Goal: Task Accomplishment & Management: Manage account settings

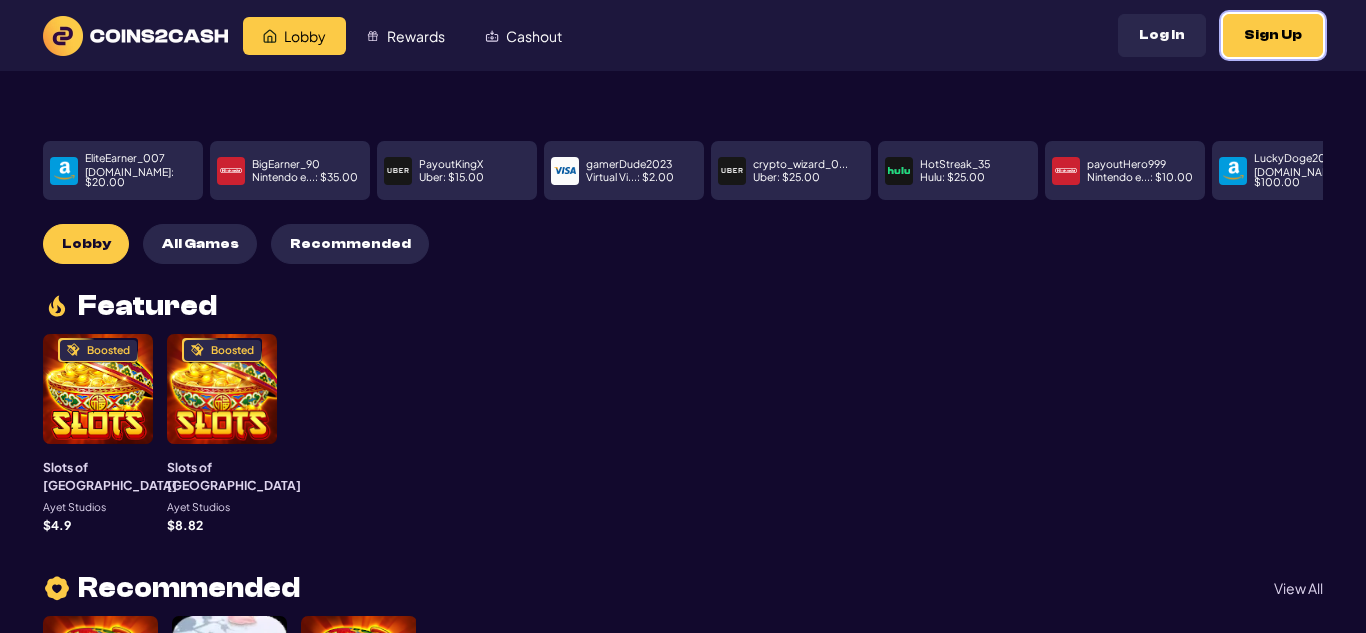
click at [1283, 32] on button "Sign Up" at bounding box center [1273, 35] width 100 height 43
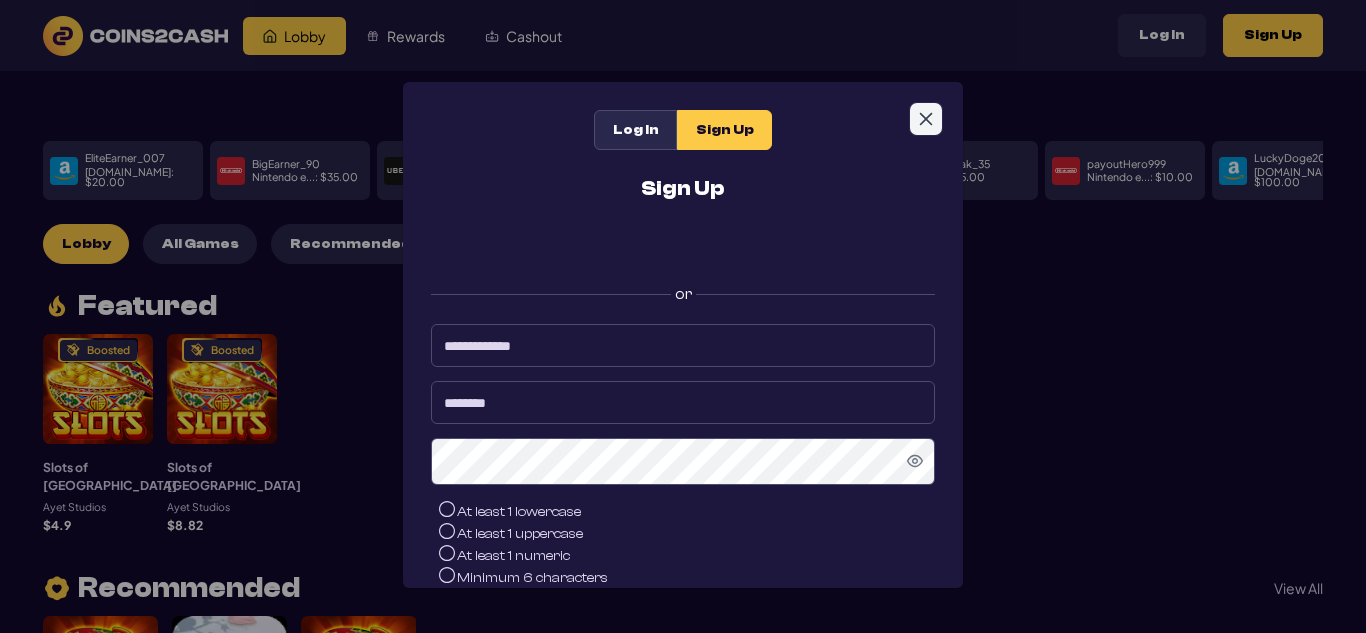
click at [921, 128] on button "Close" at bounding box center [926, 119] width 32 height 32
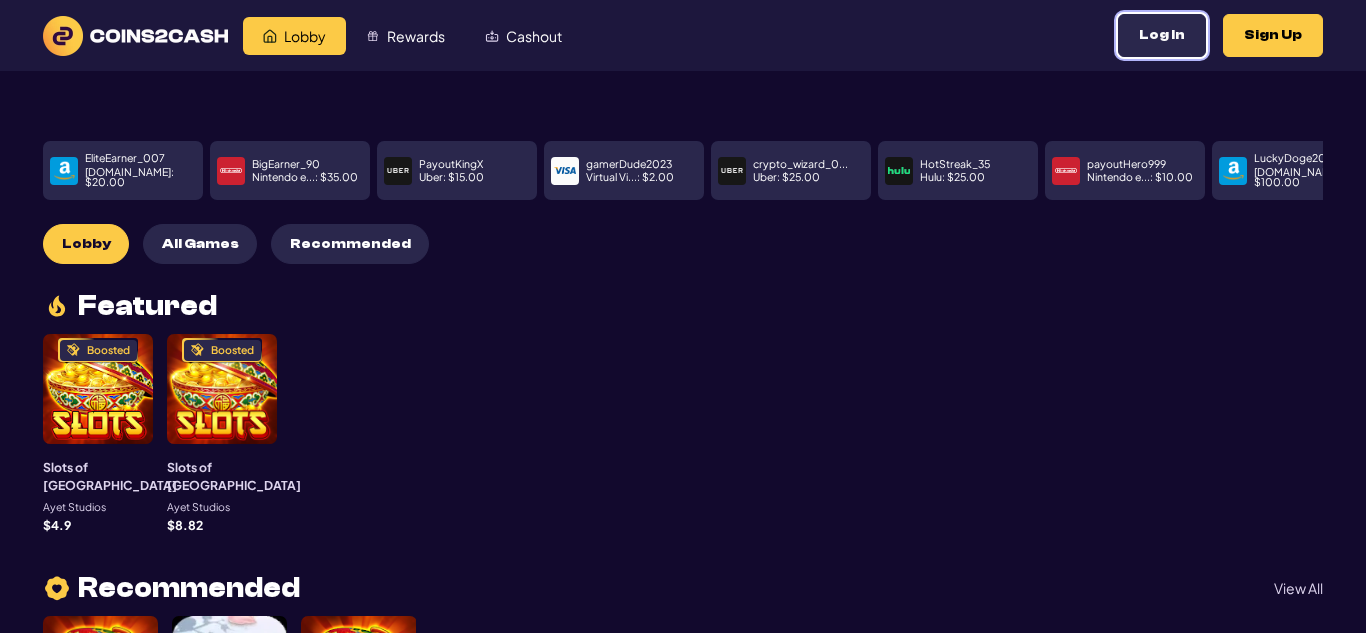
click at [1178, 34] on button "Log In" at bounding box center [1162, 35] width 88 height 43
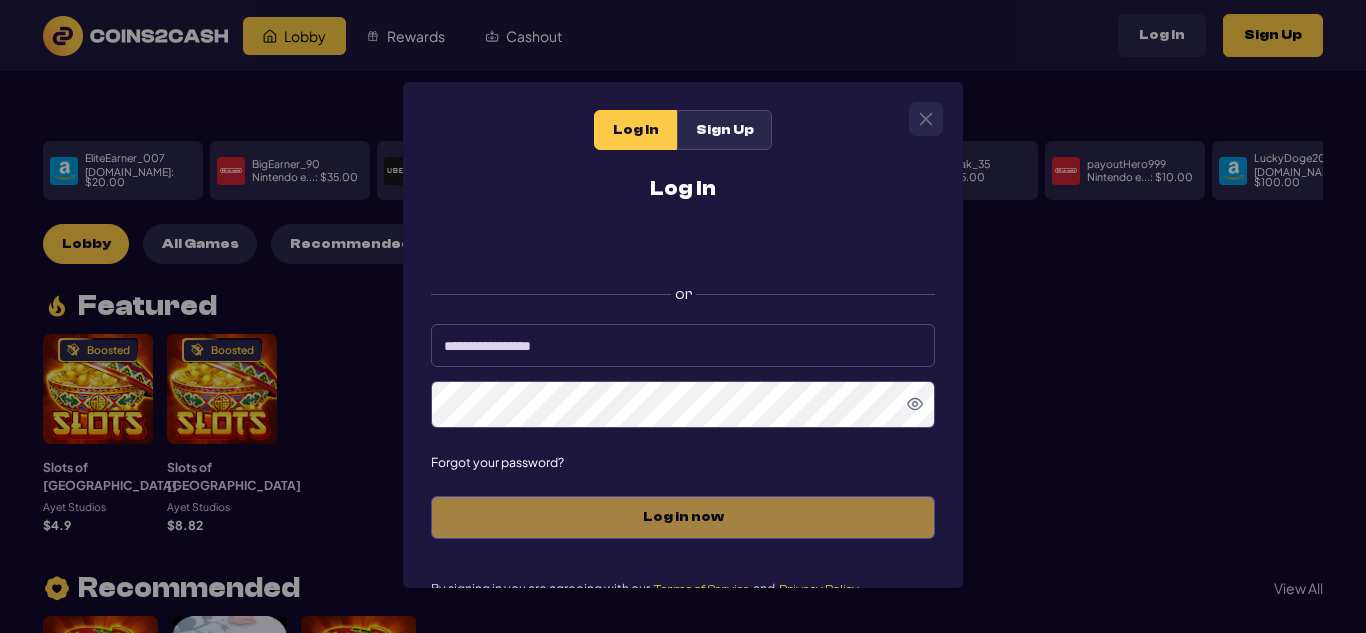
click at [944, 122] on div "Log In Sign Up Log In or Forgot your password? Log in now By signing in you are…" at bounding box center [683, 360] width 560 height 557
click at [930, 124] on icon "Close" at bounding box center [926, 119] width 13 height 13
